Goal: Task Accomplishment & Management: Manage account settings

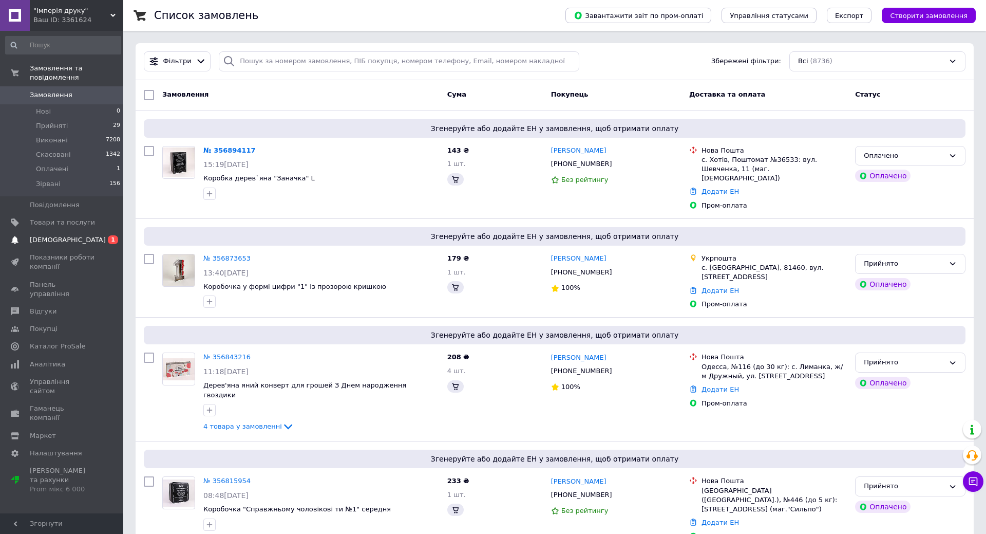
click at [68, 235] on span "[DEMOGRAPHIC_DATA]" at bounding box center [62, 239] width 65 height 9
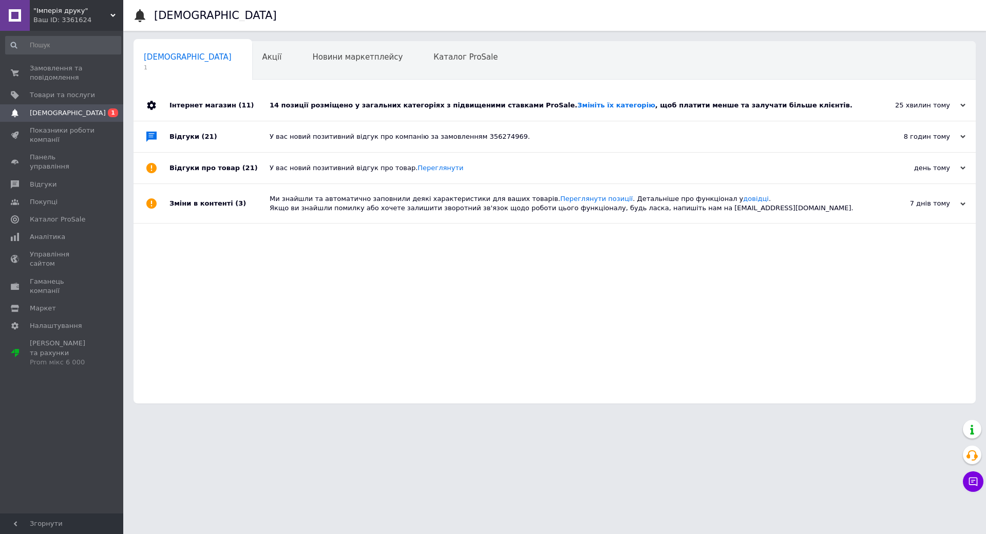
click at [400, 99] on div "14 позиції розміщено у загальних категоріях з підвищеними ставками ProSale. Змі…" at bounding box center [566, 105] width 593 height 31
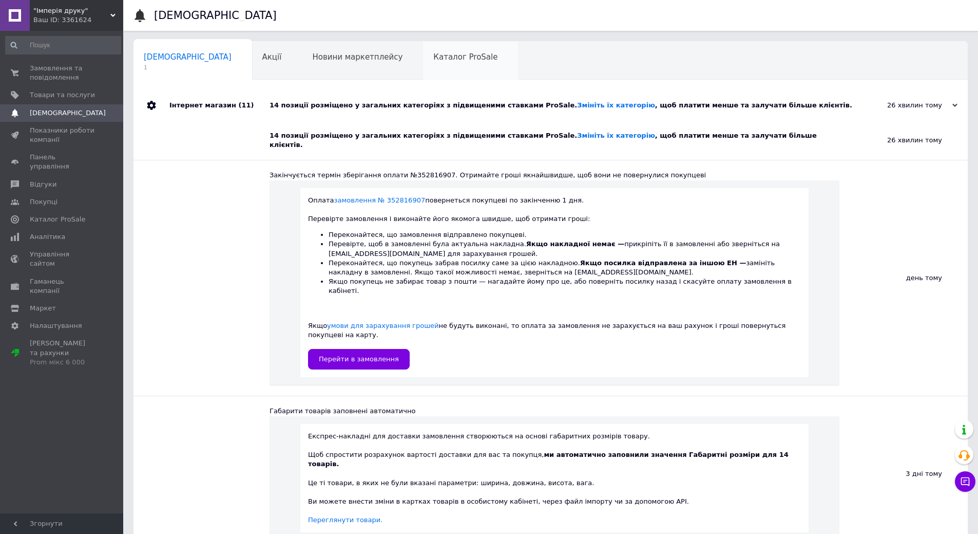
click at [434, 55] on span "Каталог ProSale" at bounding box center [466, 56] width 64 height 9
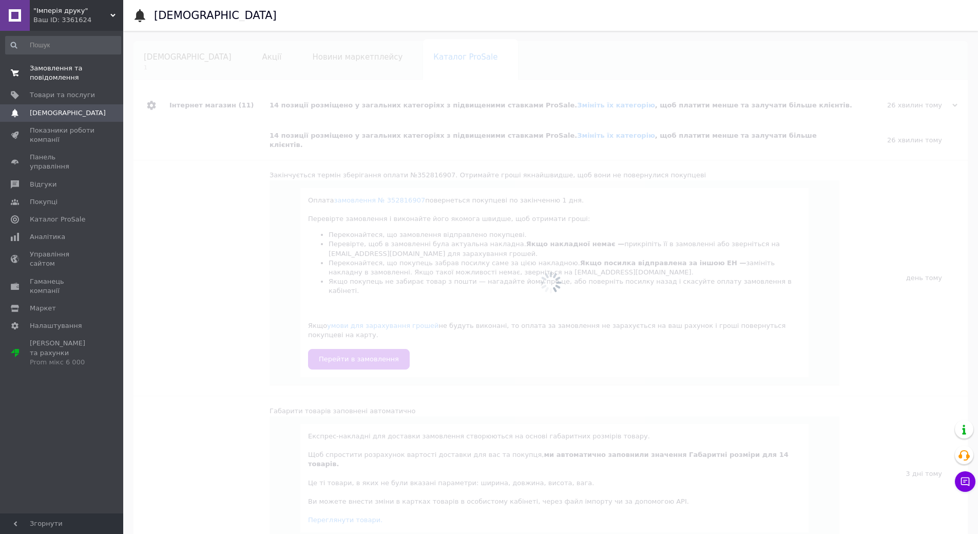
click at [43, 65] on span "Замовлення та повідомлення" at bounding box center [62, 73] width 65 height 18
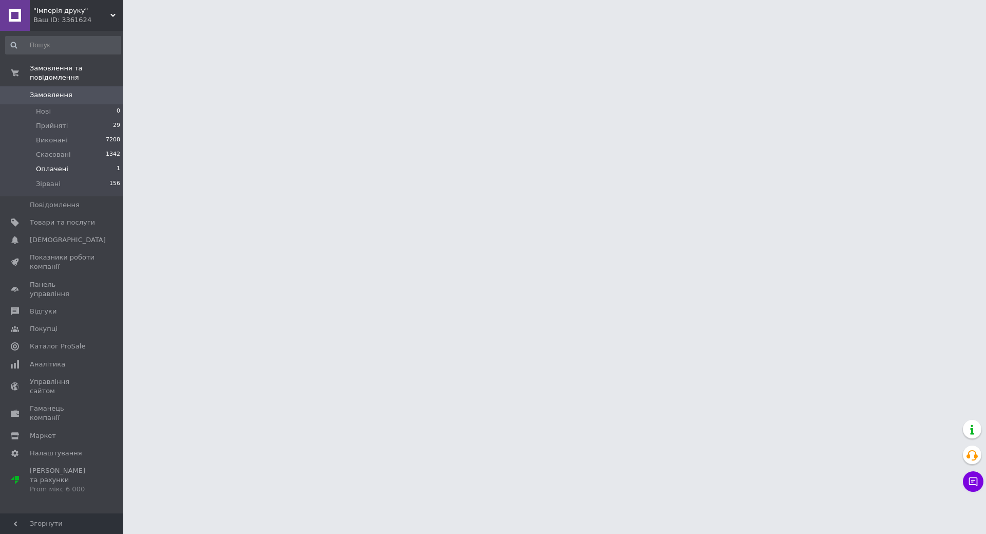
click at [39, 164] on span "Оплачені" at bounding box center [52, 168] width 32 height 9
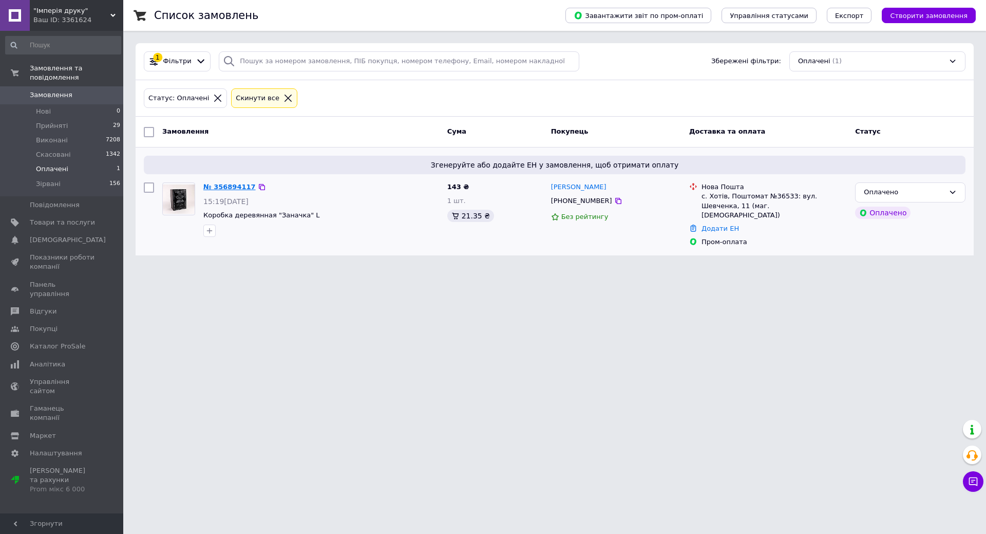
click at [209, 189] on link "№ 356894117" at bounding box center [229, 187] width 52 height 8
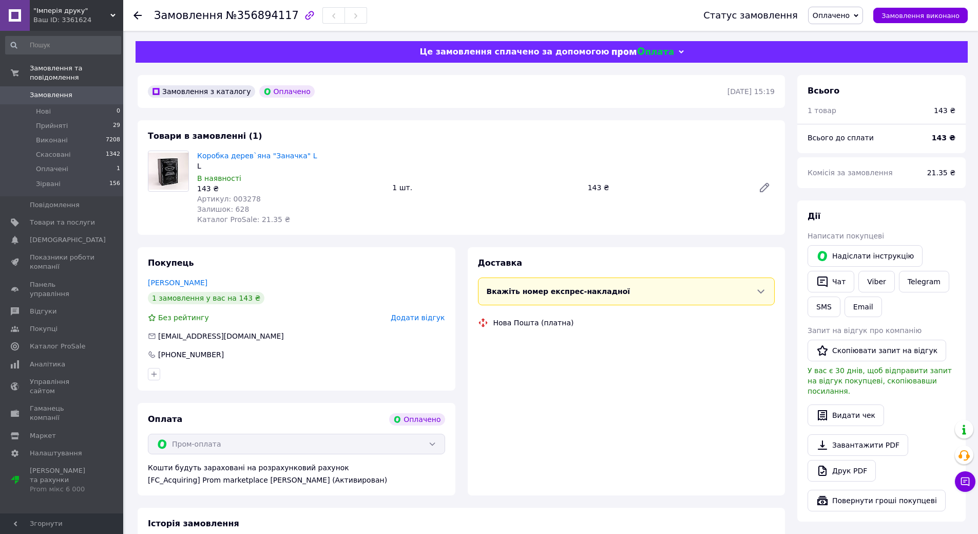
click at [848, 16] on span "Оплачено" at bounding box center [831, 15] width 37 height 8
click at [844, 30] on li "Прийнято" at bounding box center [836, 35] width 54 height 15
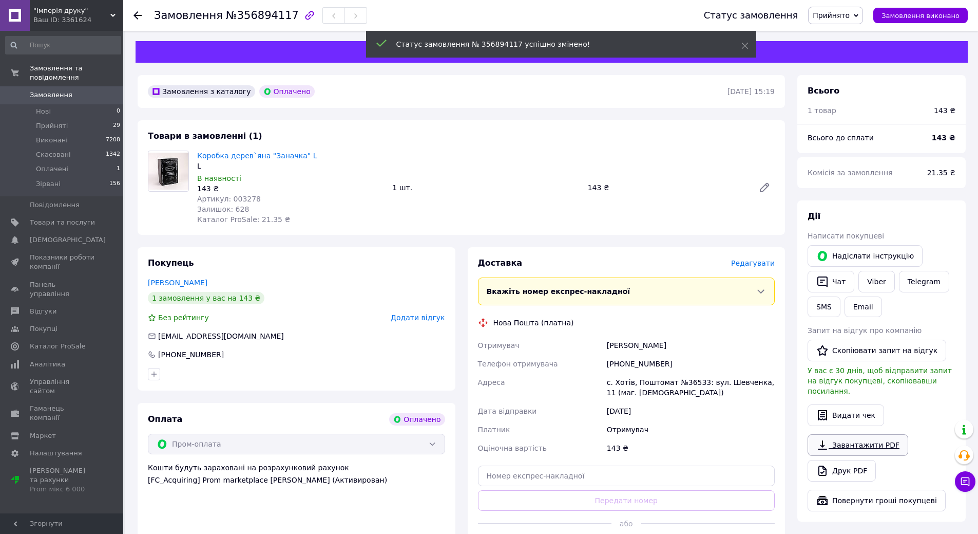
click at [874, 438] on link "Завантажити PDF" at bounding box center [858, 445] width 101 height 22
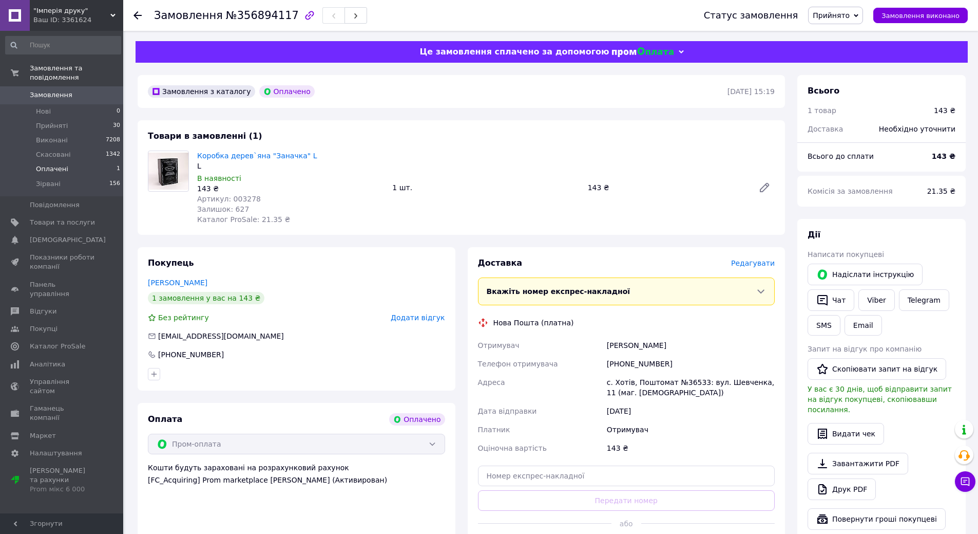
click at [46, 164] on span "Оплачені" at bounding box center [52, 168] width 32 height 9
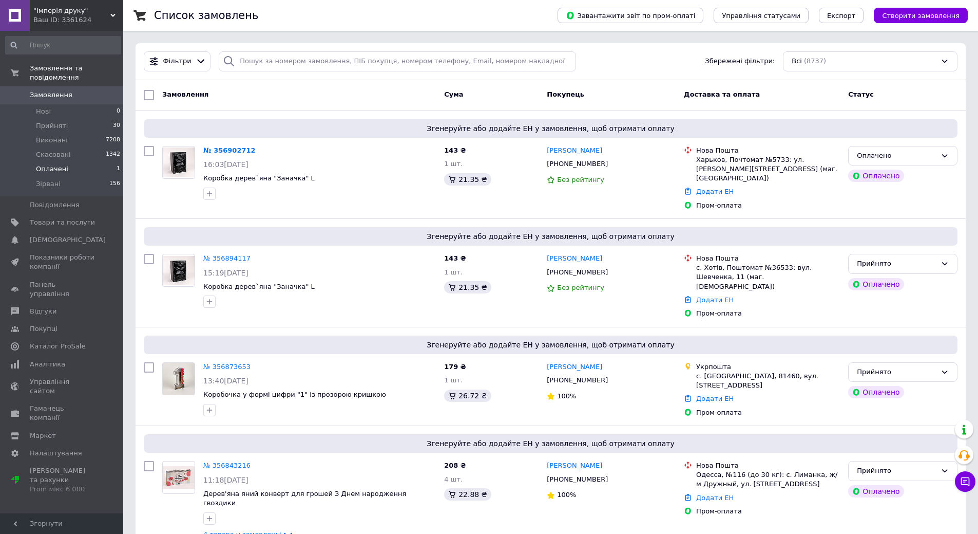
click at [52, 164] on span "Оплачені" at bounding box center [52, 168] width 32 height 9
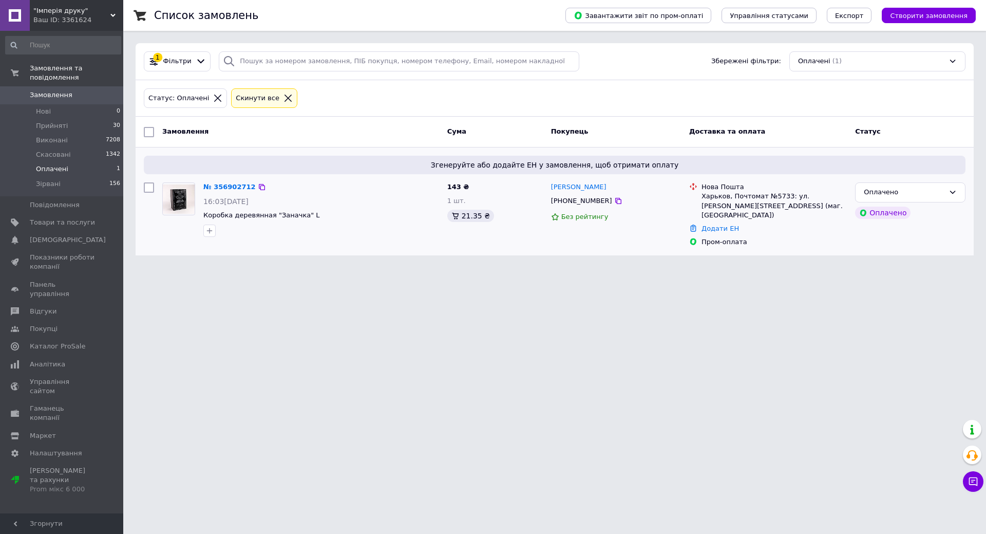
click at [222, 180] on div "№ 356902712 16:03, 12.08.2025 Коробка деревянная "Заначка" L" at bounding box center [321, 209] width 244 height 62
click at [221, 187] on link "№ 356902712" at bounding box center [229, 187] width 52 height 8
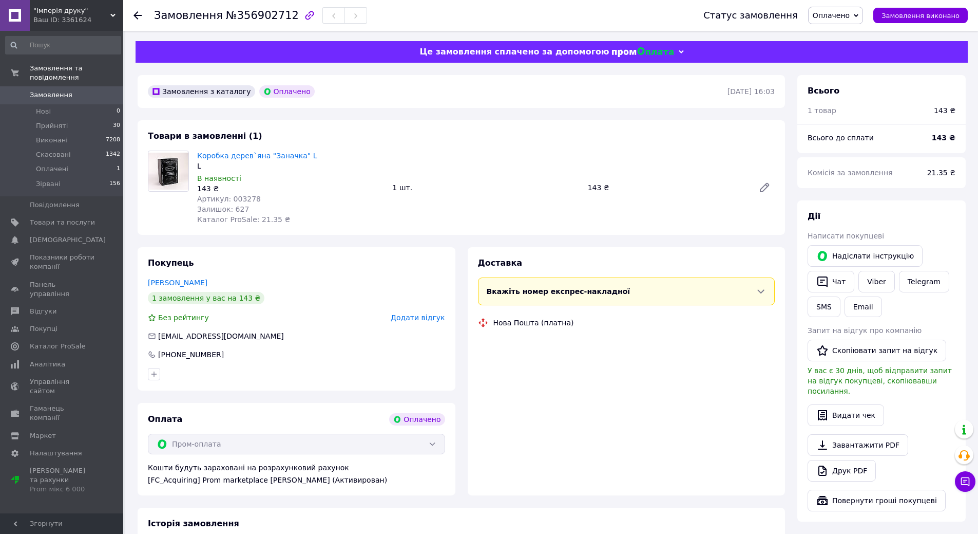
click at [842, 16] on span "Оплачено" at bounding box center [831, 15] width 37 height 8
click at [843, 34] on li "Прийнято" at bounding box center [836, 35] width 54 height 15
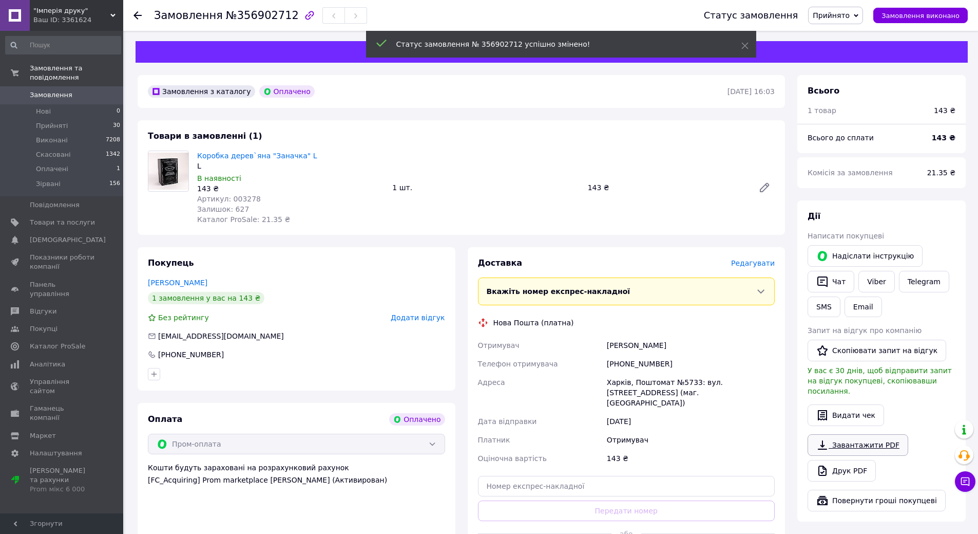
click at [874, 438] on link "Завантажити PDF" at bounding box center [858, 445] width 101 height 22
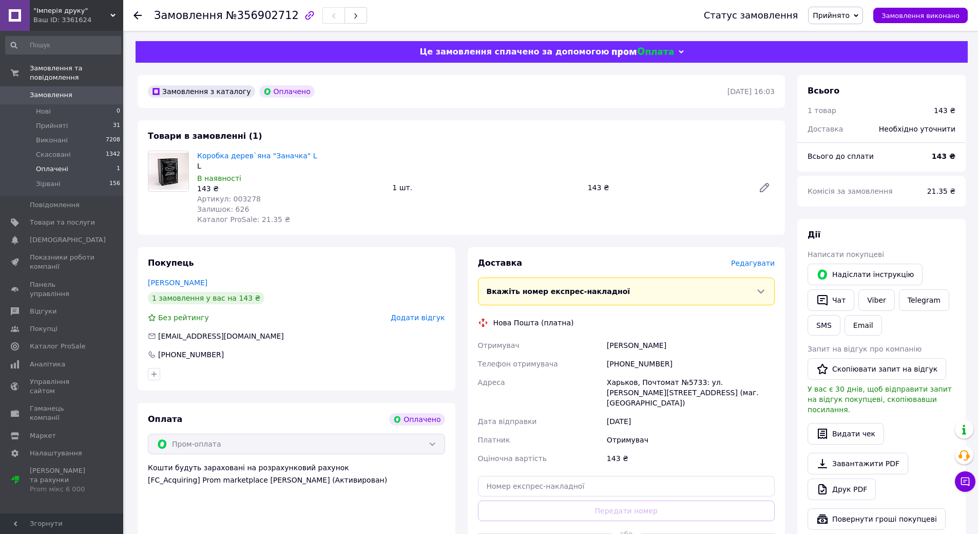
click at [47, 164] on span "Оплачені" at bounding box center [52, 168] width 32 height 9
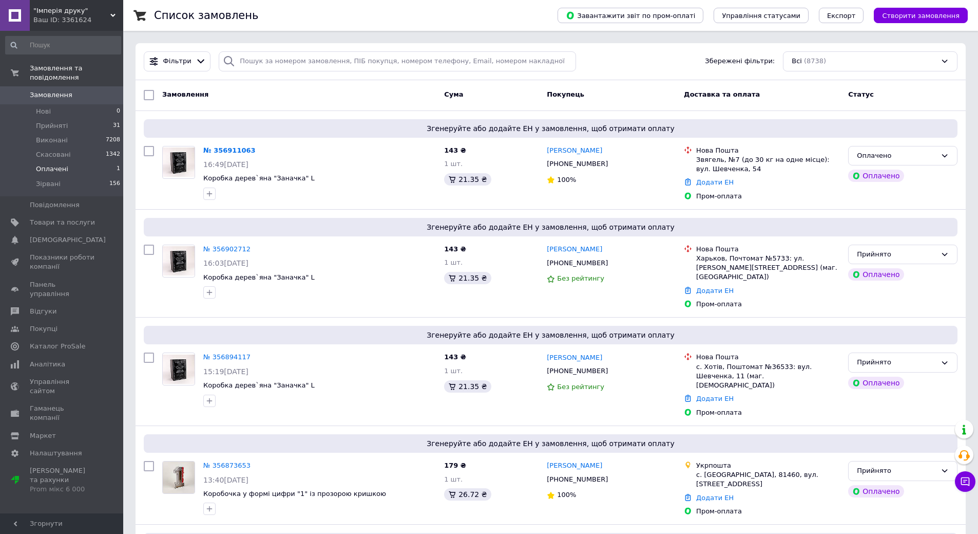
click at [58, 164] on span "Оплачені" at bounding box center [52, 168] width 32 height 9
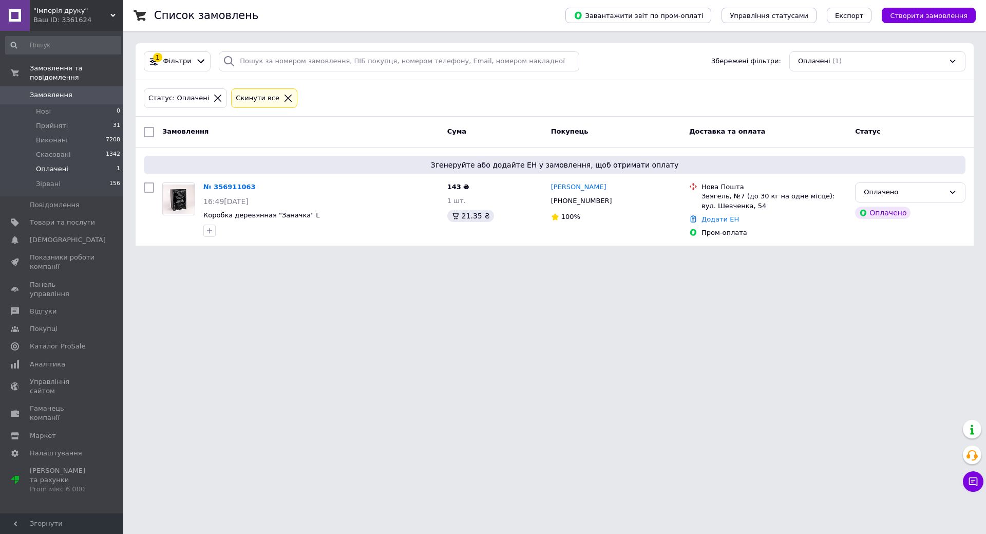
click at [298, 258] on html ""Імперія друку" Ваш ID: 3361624 Сайт "Імперія друку" Кабінет покупця Перевірити…" at bounding box center [493, 129] width 986 height 258
click at [86, 119] on li "Прийняті 31" at bounding box center [63, 126] width 126 height 14
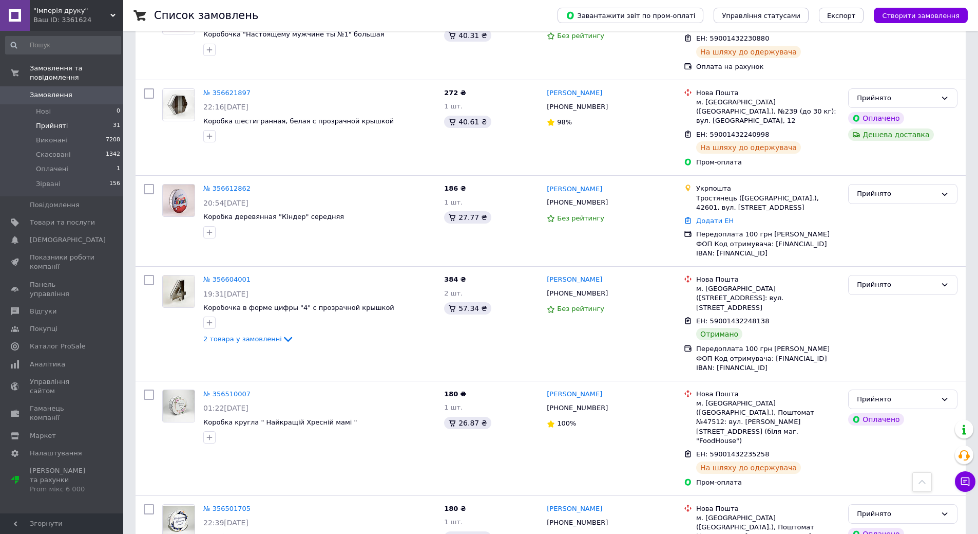
scroll to position [1027, 0]
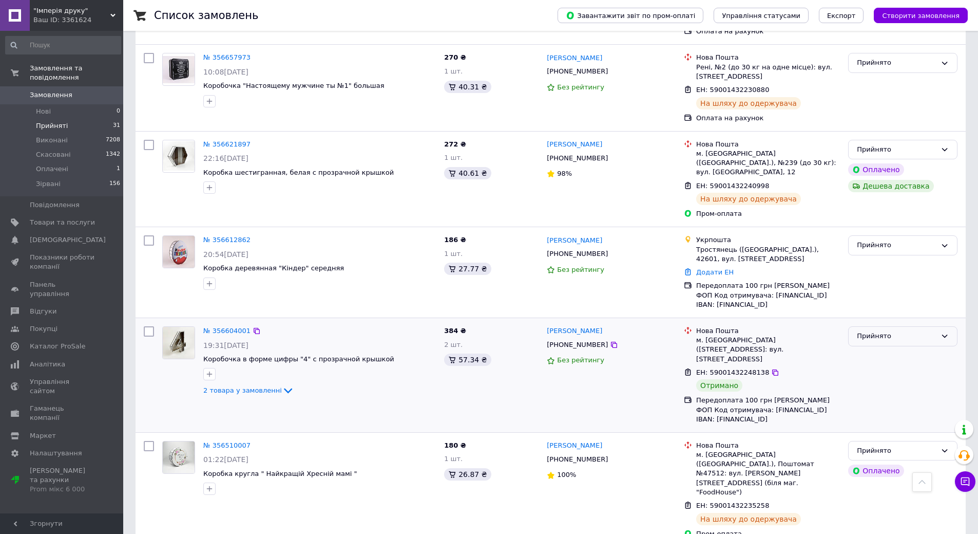
click at [922, 331] on div "Прийнято" at bounding box center [897, 336] width 80 height 11
click at [897, 348] on li "Виконано" at bounding box center [903, 357] width 108 height 19
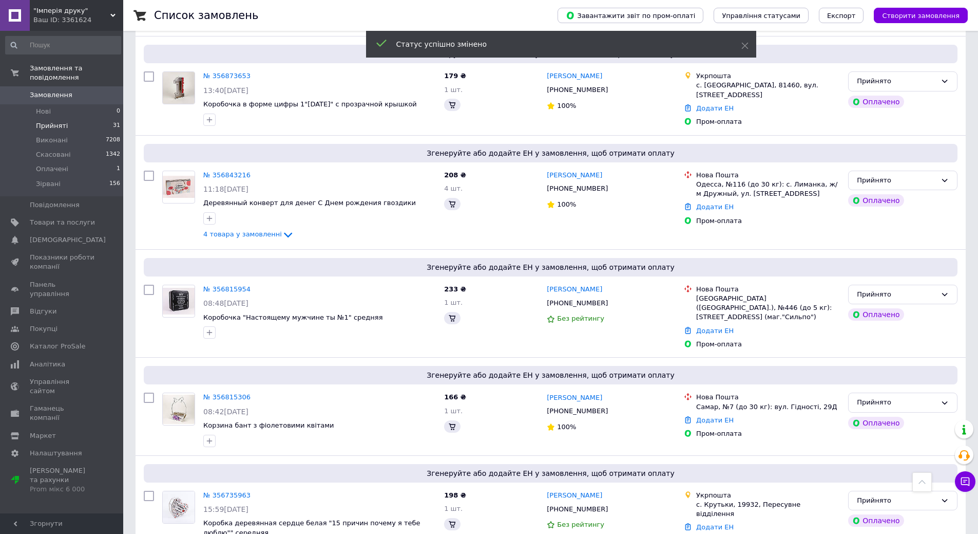
scroll to position [257, 0]
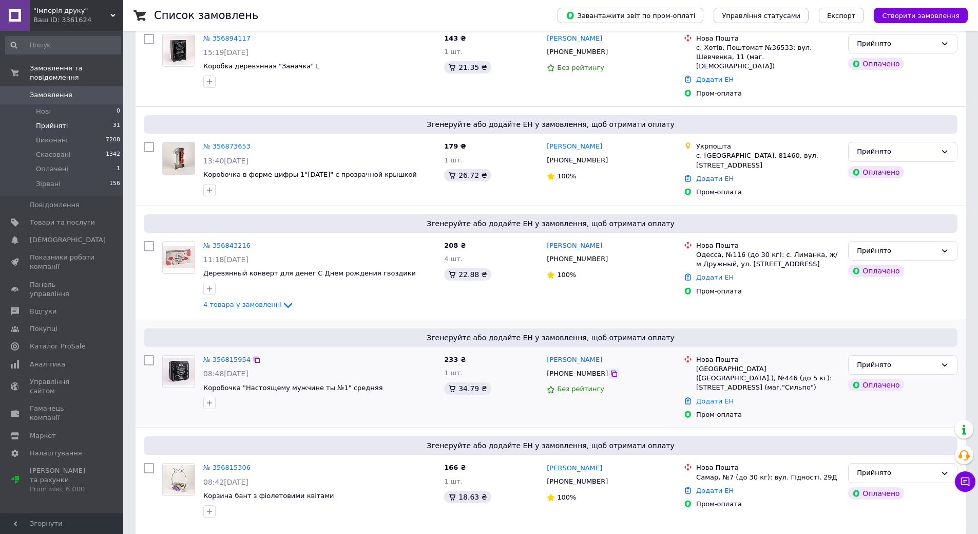
click at [610, 369] on icon at bounding box center [614, 373] width 8 height 8
click at [710, 273] on link "Додати ЕН" at bounding box center [714, 277] width 37 height 8
click at [715, 397] on link "Додати ЕН" at bounding box center [714, 401] width 37 height 8
click at [661, 533] on div "Згенеруйте або додайте ЕН у замовлення, щоб отримати оплату" at bounding box center [551, 543] width 814 height 18
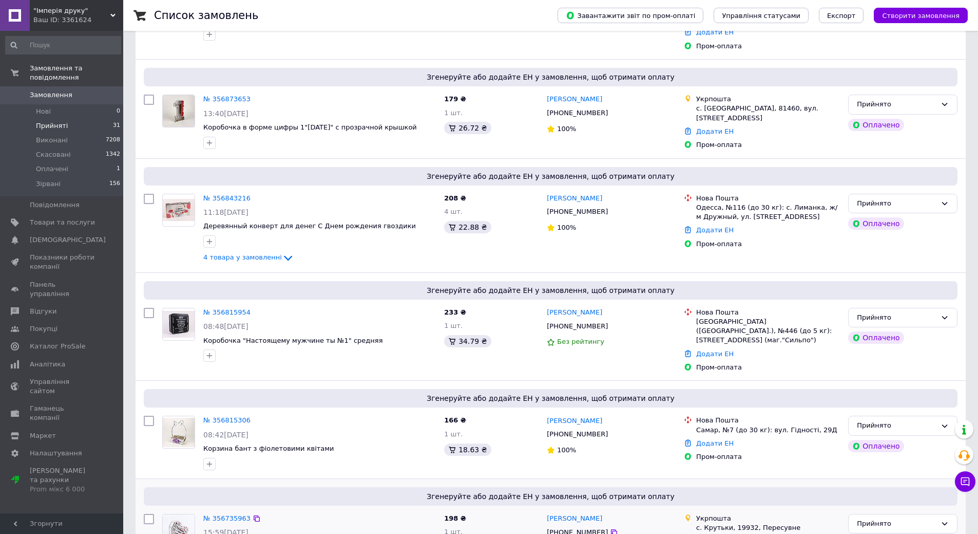
scroll to position [360, 0]
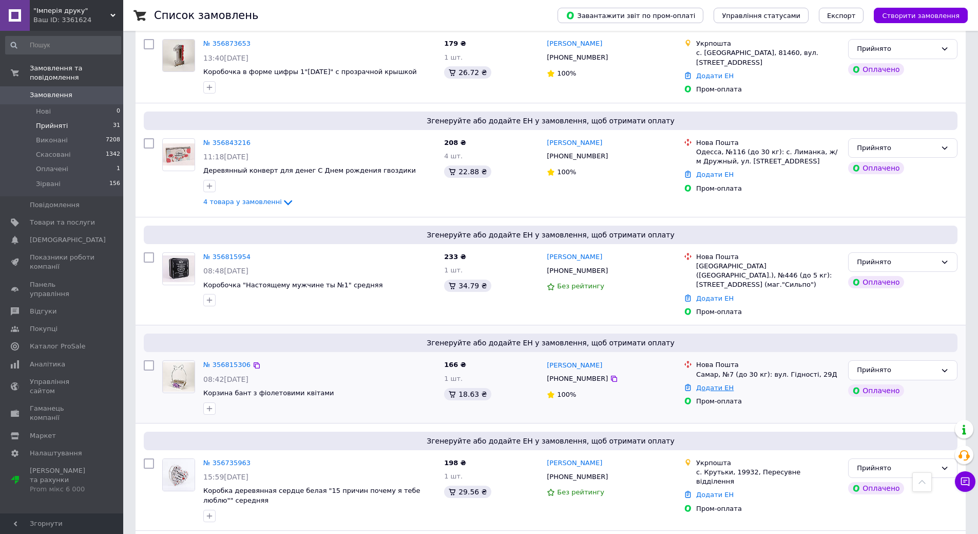
click at [699, 384] on link "Додати ЕН" at bounding box center [714, 388] width 37 height 8
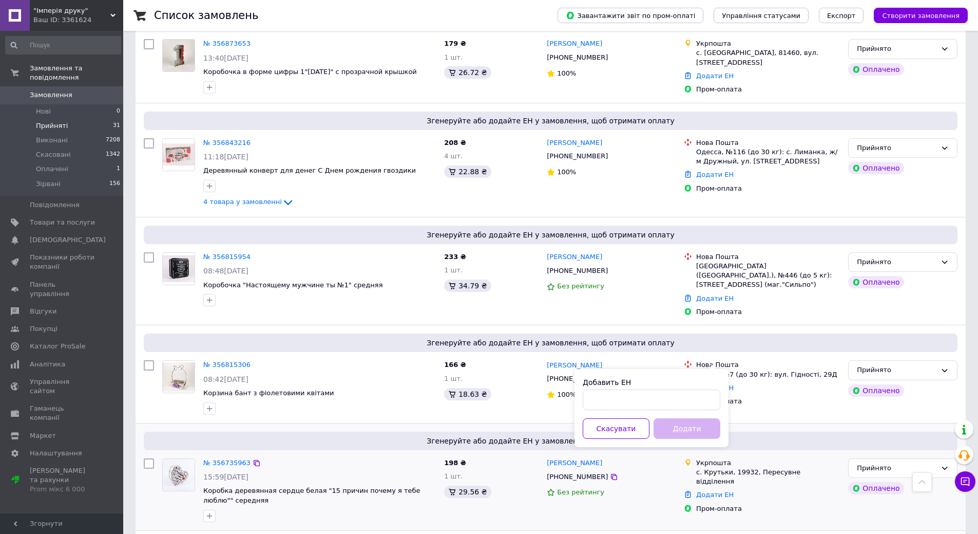
click at [520, 472] on div "198 ₴ 1 шт. 29.56 ₴" at bounding box center [491, 490] width 103 height 72
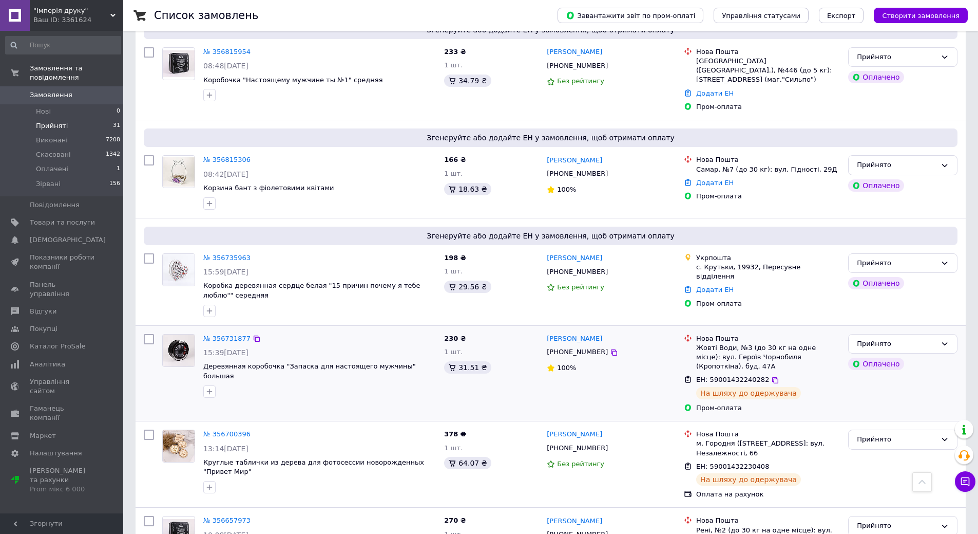
scroll to position [565, 0]
click at [717, 178] on link "Додати ЕН" at bounding box center [714, 182] width 37 height 8
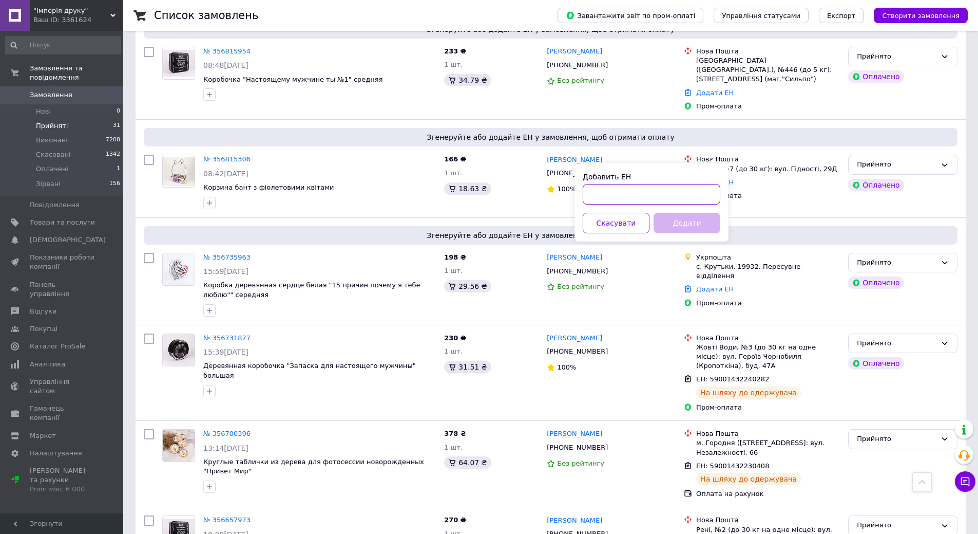
click at [693, 201] on input "Добавить ЕН" at bounding box center [652, 194] width 138 height 21
paste input "59001432966735"
type input "59001432966735"
click at [698, 228] on button "Додати" at bounding box center [687, 223] width 67 height 21
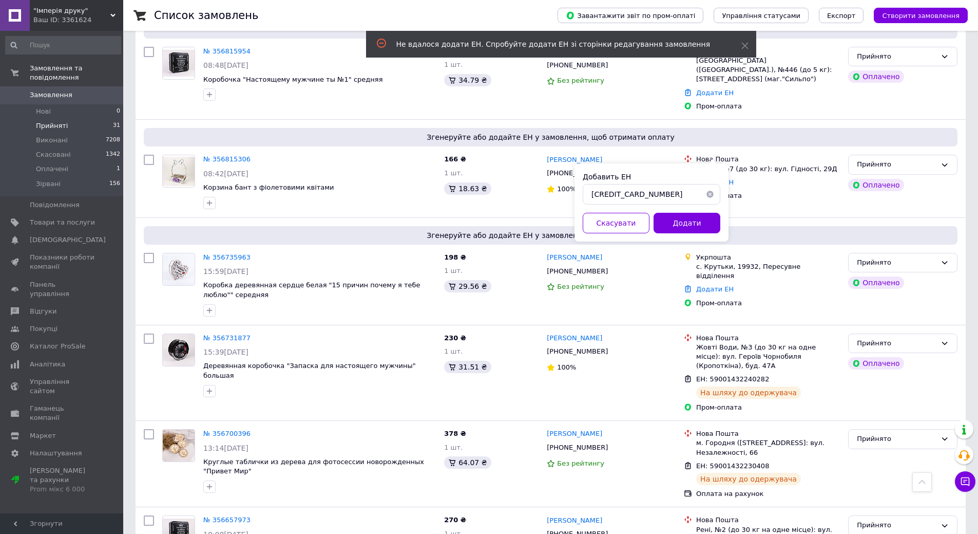
click at [707, 197] on button "button" at bounding box center [710, 194] width 21 height 21
click at [619, 239] on div "Добавить ЕН Скасувати Додати" at bounding box center [652, 202] width 154 height 78
click at [612, 223] on button "Скасувати" at bounding box center [616, 223] width 67 height 21
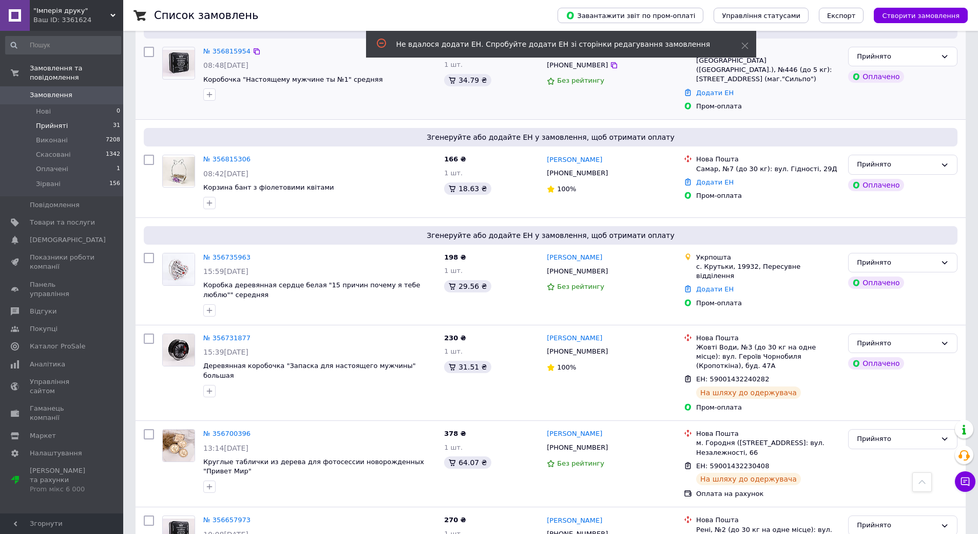
click at [693, 86] on div at bounding box center [688, 93] width 12 height 14
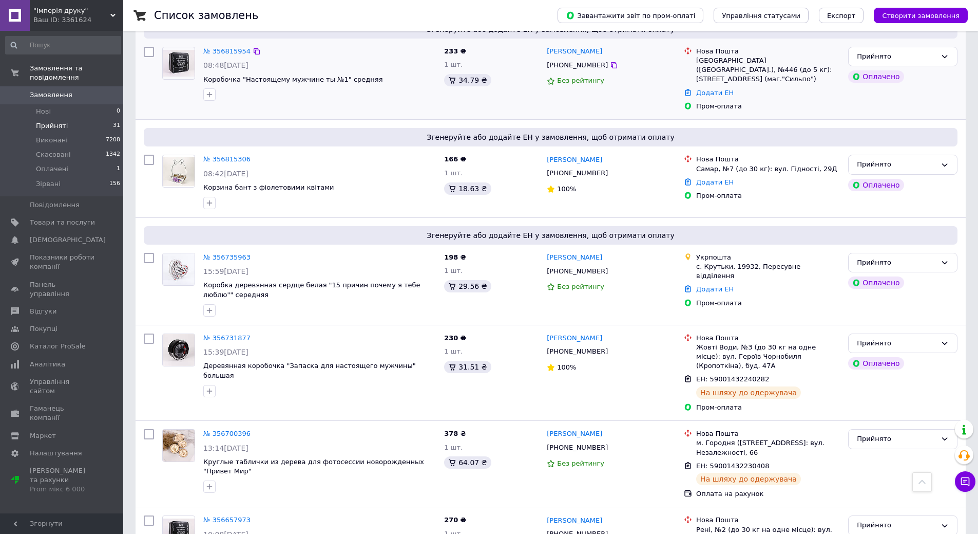
click at [732, 86] on div "Додати ЕН" at bounding box center [768, 93] width 148 height 14
click at [723, 89] on link "Додати ЕН" at bounding box center [714, 93] width 37 height 8
click at [651, 106] on input "Добавить ЕН" at bounding box center [652, 105] width 138 height 21
paste input "59001432966735"
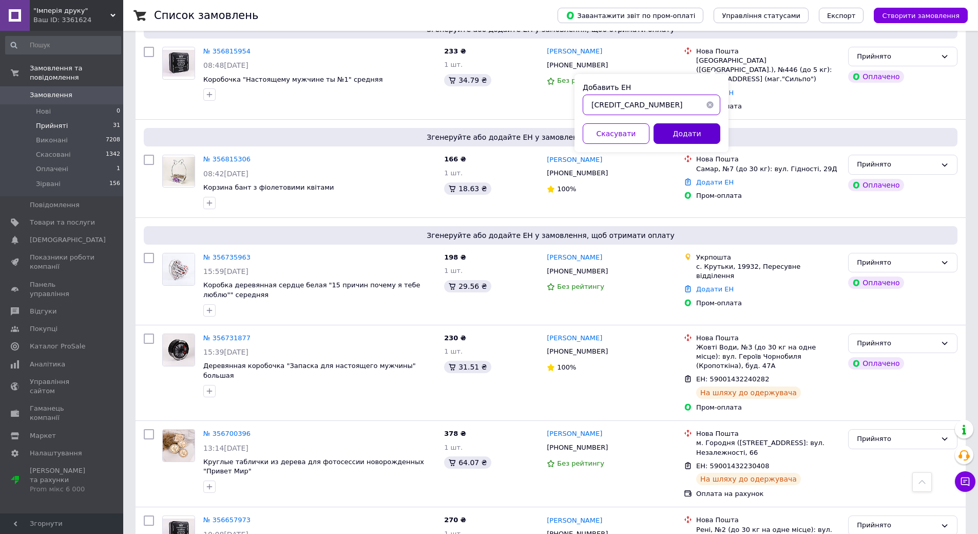
type input "59001432966735"
click at [672, 128] on button "Додати" at bounding box center [687, 133] width 67 height 21
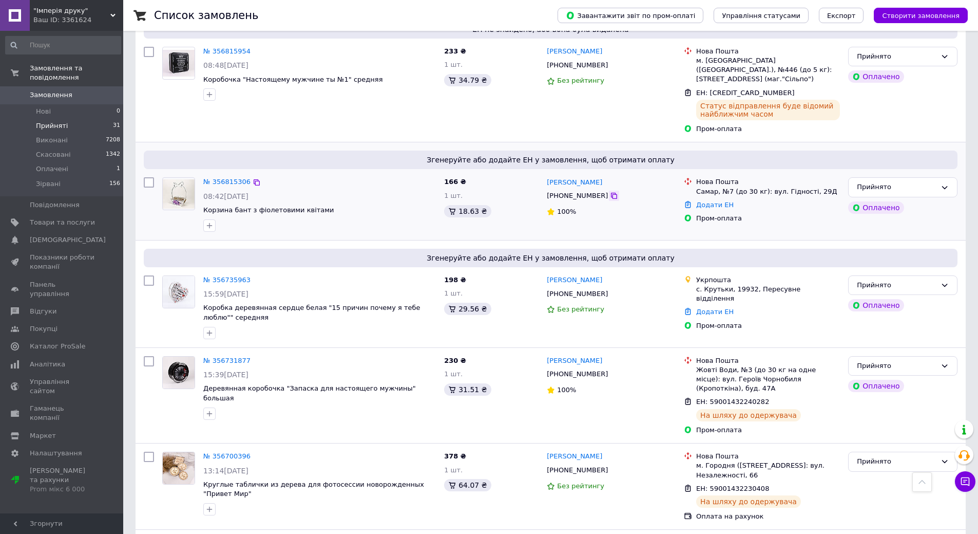
click at [610, 192] on icon at bounding box center [614, 196] width 8 height 8
click at [703, 201] on link "Додати ЕН" at bounding box center [714, 205] width 37 height 8
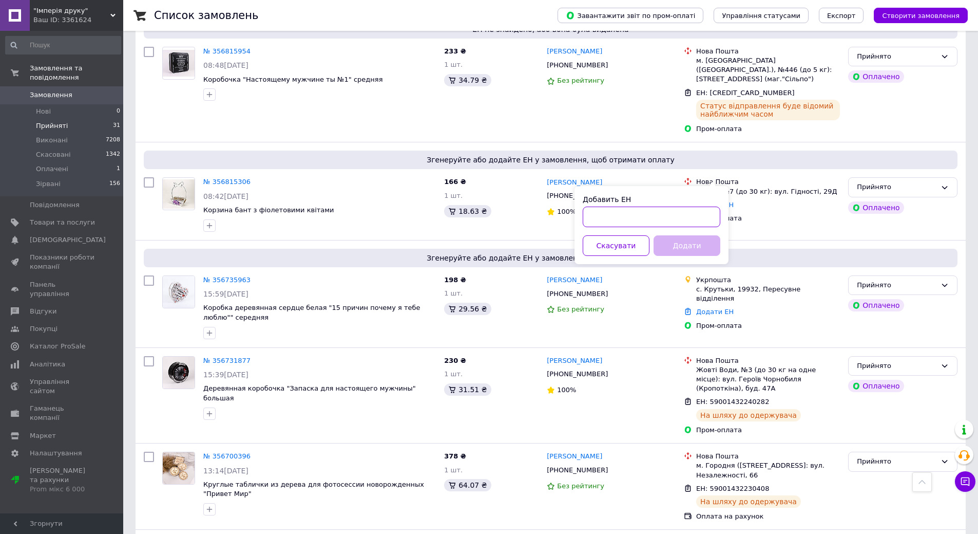
click at [652, 225] on input "Добавить ЕН" at bounding box center [652, 216] width 138 height 21
paste input "59001432963444"
type input "59001432963444"
click at [673, 247] on button "Додати" at bounding box center [687, 245] width 67 height 21
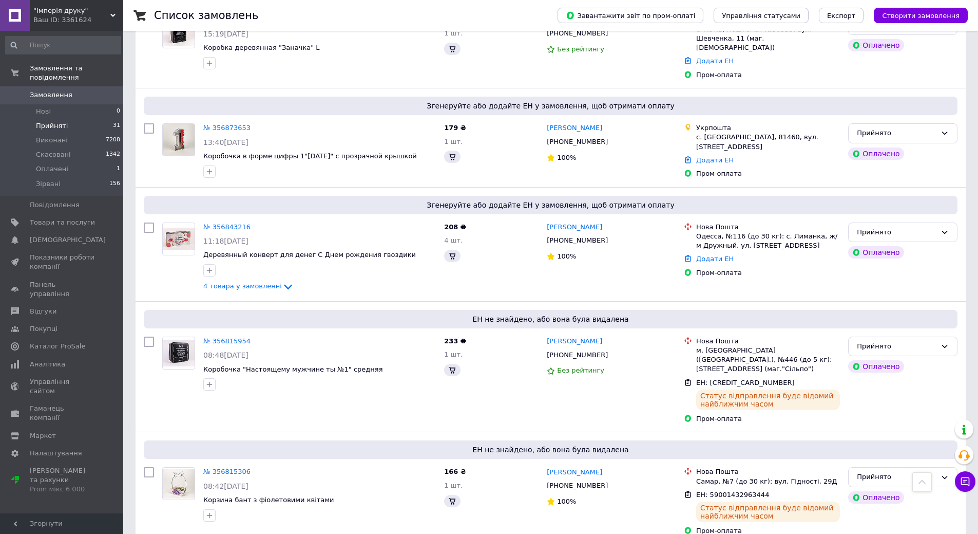
scroll to position [257, 0]
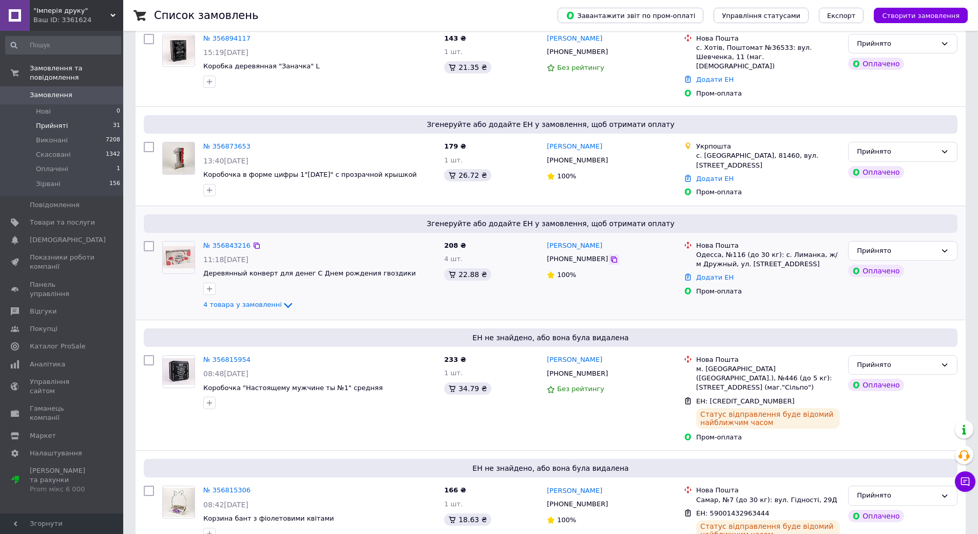
click at [611, 256] on icon at bounding box center [614, 259] width 6 height 6
click at [705, 273] on link "Додати ЕН" at bounding box center [714, 277] width 37 height 8
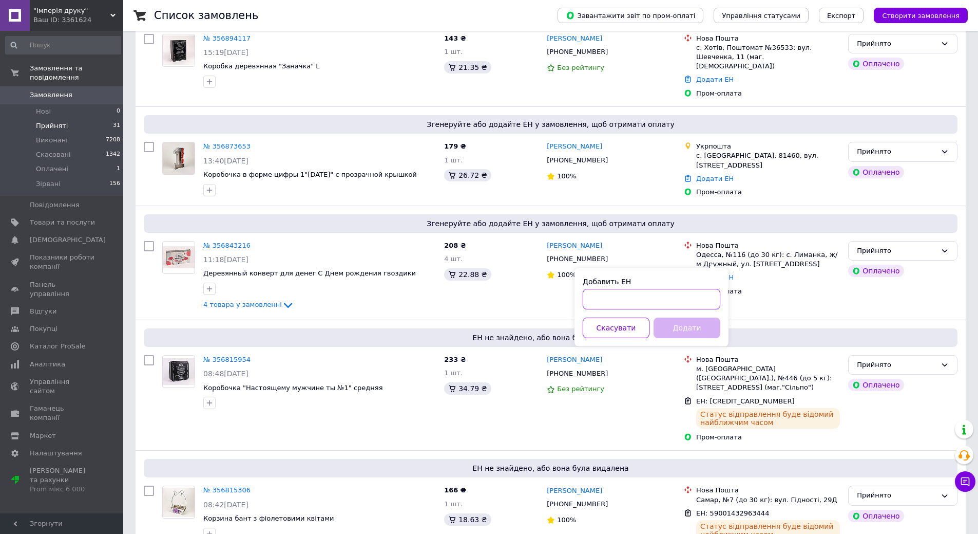
drag, startPoint x: 659, startPoint y: 289, endPoint x: 644, endPoint y: 313, distance: 28.4
click at [659, 290] on input "Добавить ЕН" at bounding box center [652, 299] width 138 height 21
drag, startPoint x: 643, startPoint y: 316, endPoint x: 610, endPoint y: 306, distance: 34.0
click at [610, 306] on input "Добавить ЕН" at bounding box center [652, 299] width 138 height 21
paste input "59001432965779"
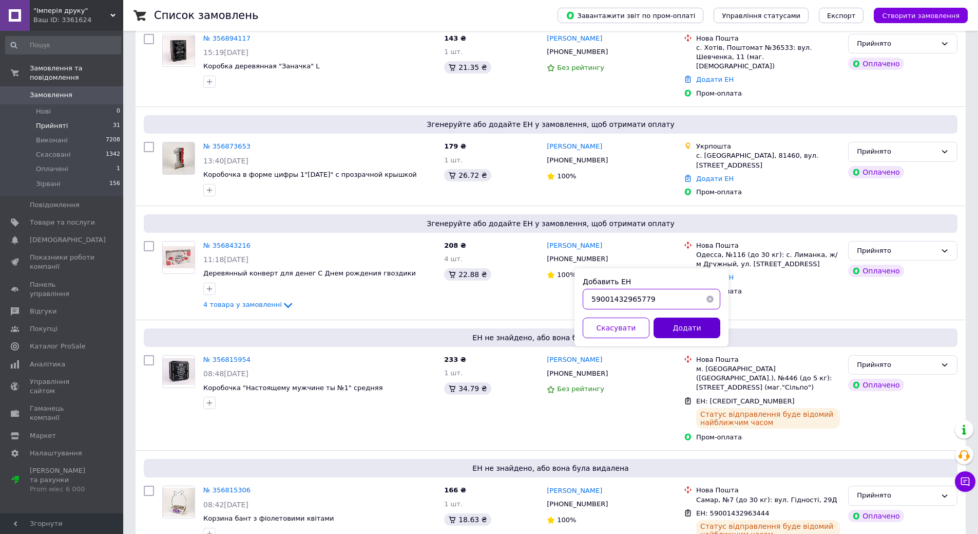
type input "59001432965779"
click at [691, 321] on button "Додати" at bounding box center [687, 327] width 67 height 21
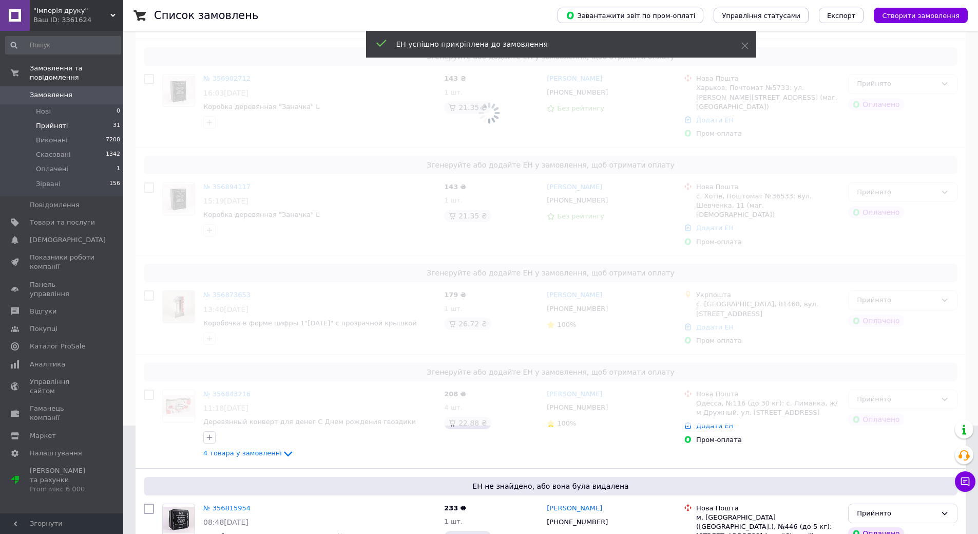
scroll to position [103, 0]
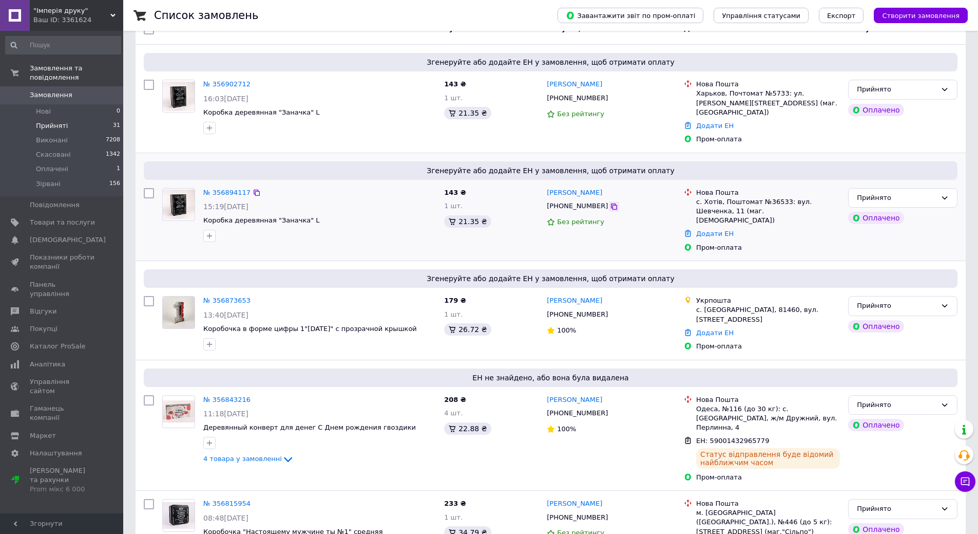
click at [611, 203] on icon at bounding box center [614, 206] width 6 height 6
click at [710, 230] on link "Додати ЕН" at bounding box center [714, 234] width 37 height 8
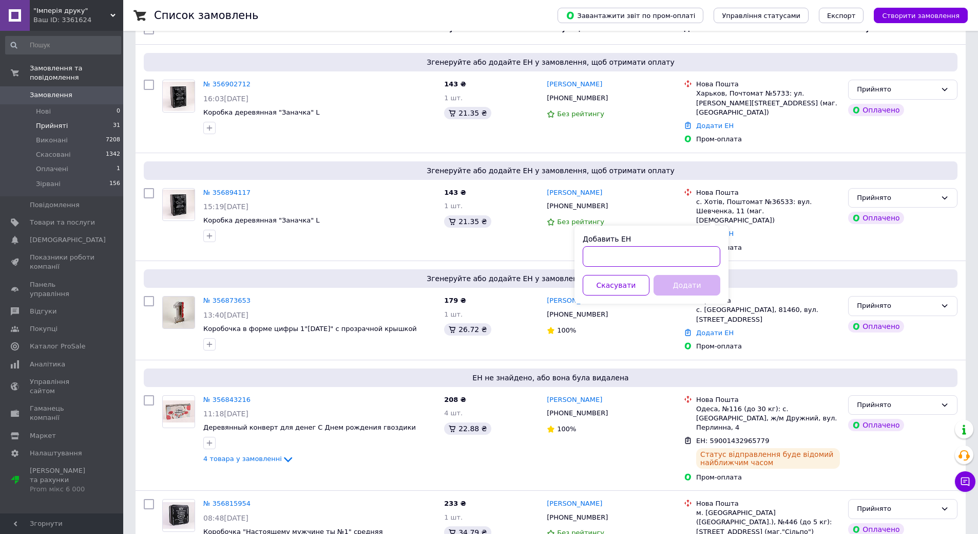
click at [639, 247] on input "Добавить ЕН" at bounding box center [652, 256] width 138 height 21
paste input "59001432964816"
type input "59001432964816"
click at [663, 283] on button "Додати" at bounding box center [687, 285] width 67 height 21
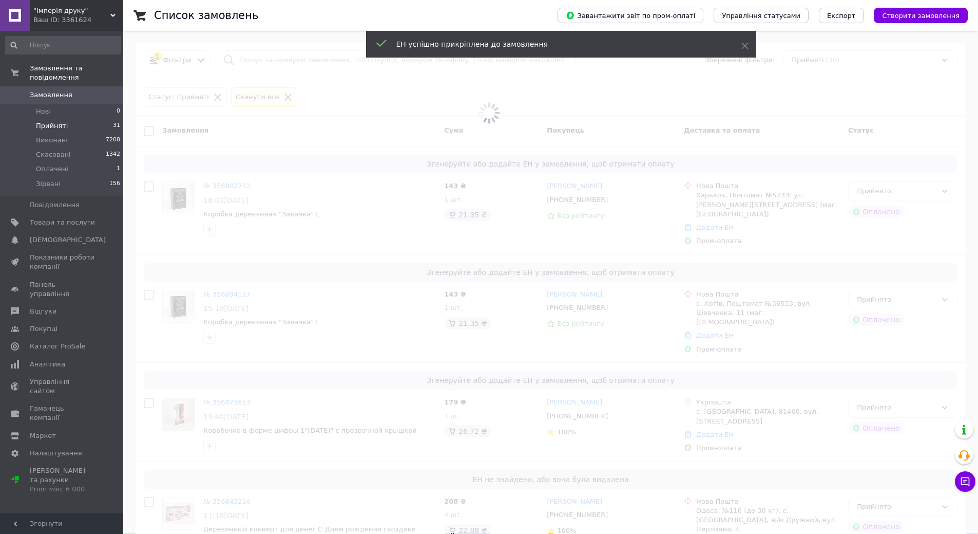
scroll to position [0, 0]
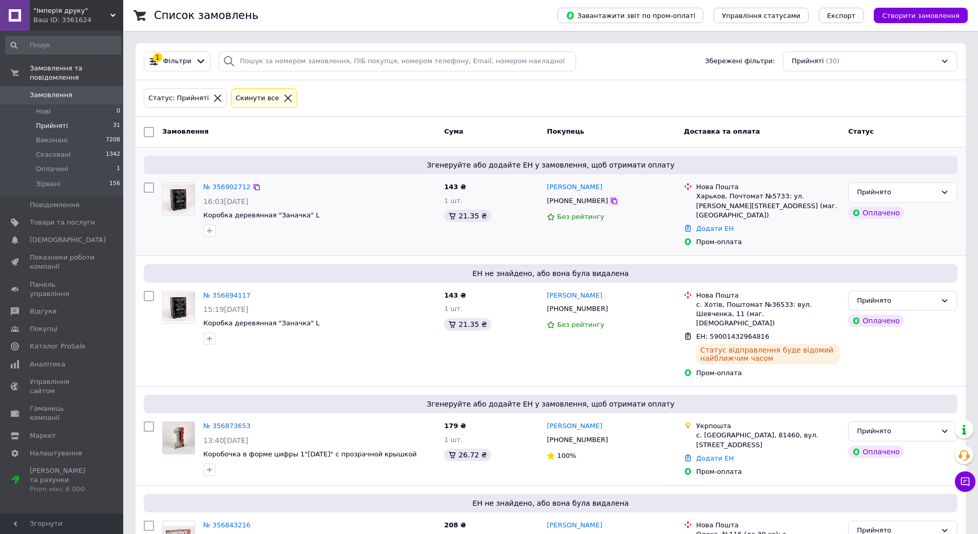
click at [609, 197] on div at bounding box center [614, 201] width 10 height 10
click at [607, 197] on div "[PHONE_NUMBER]" at bounding box center [611, 201] width 131 height 12
click at [610, 201] on icon at bounding box center [614, 201] width 8 height 8
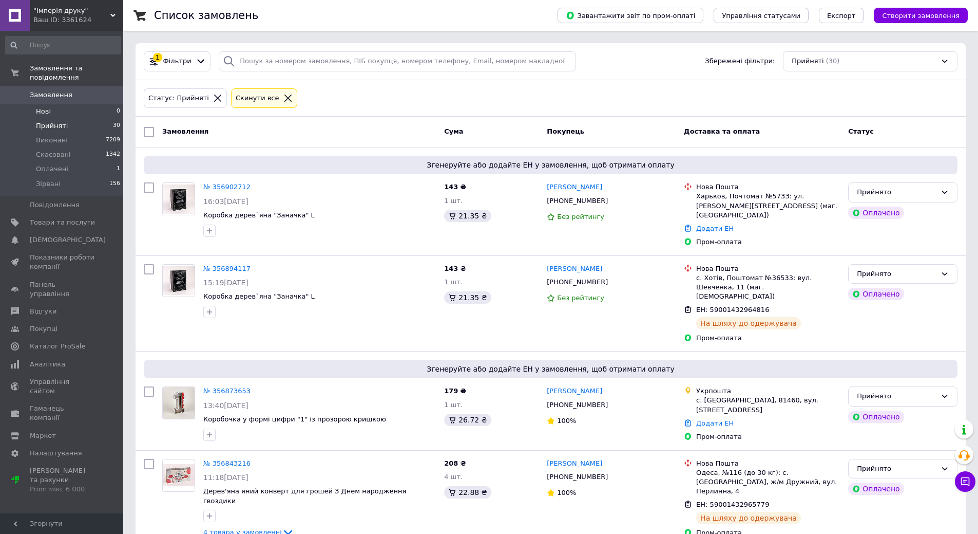
click at [67, 105] on li "Нові 0" at bounding box center [63, 111] width 126 height 14
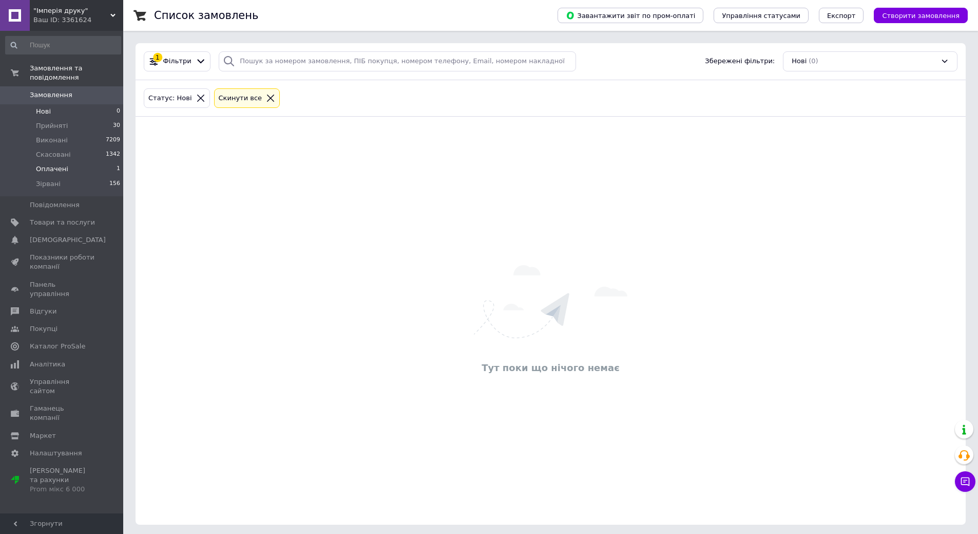
click at [79, 162] on li "Оплачені 1" at bounding box center [63, 169] width 126 height 14
